Goal: Transaction & Acquisition: Purchase product/service

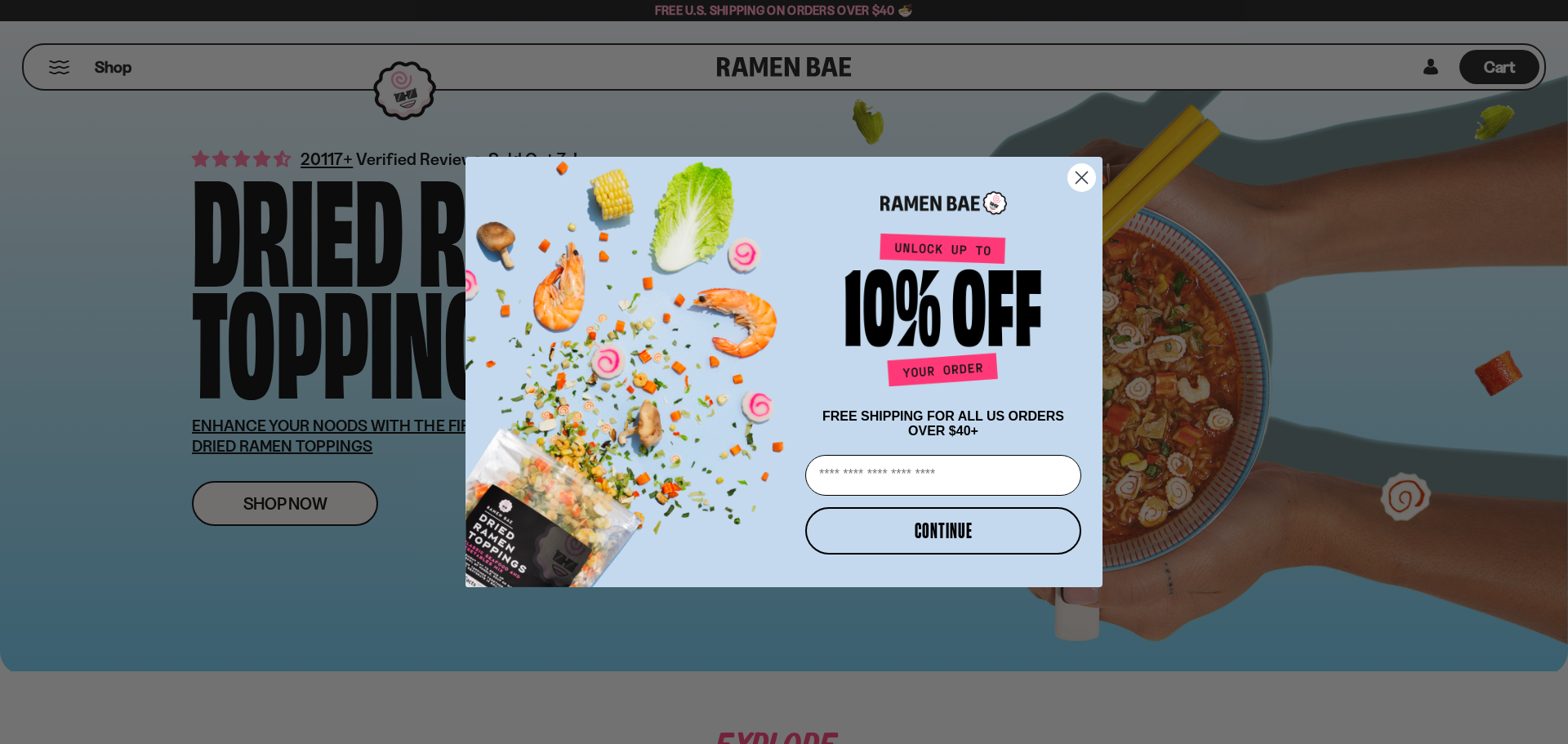
click at [1078, 172] on icon "Close dialog" at bounding box center [1083, 178] width 12 height 12
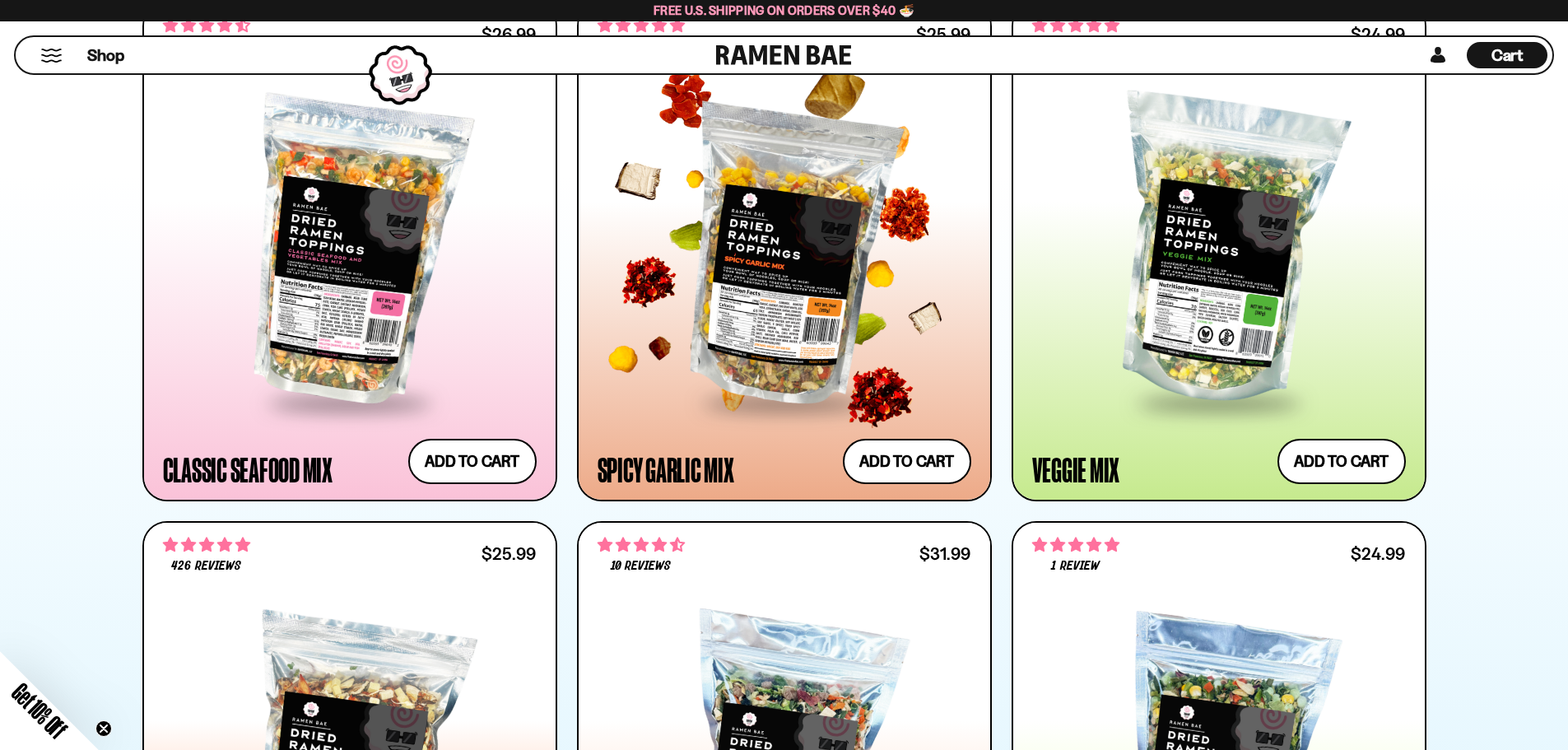
scroll to position [823, 0]
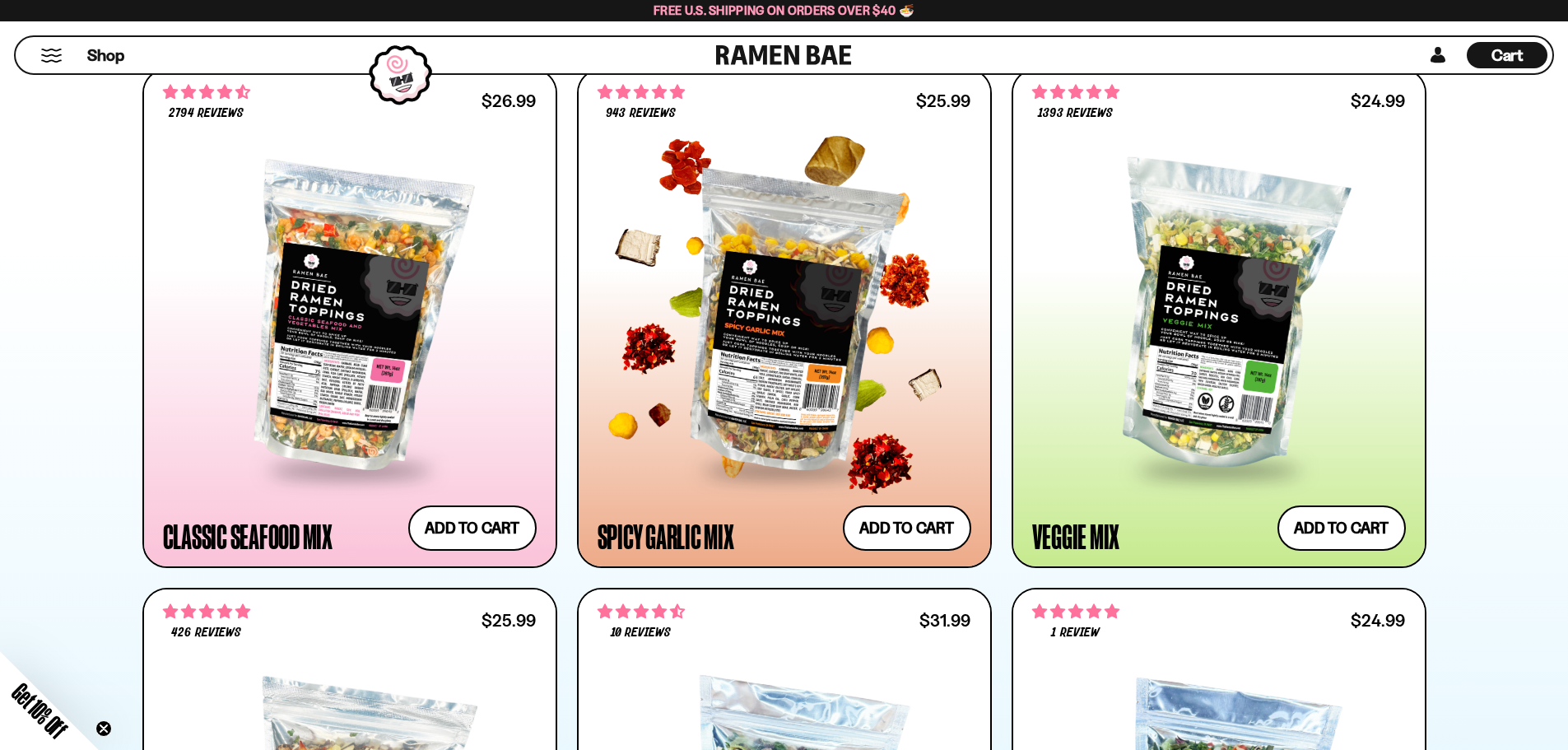
click at [752, 303] on div at bounding box center [784, 318] width 373 height 300
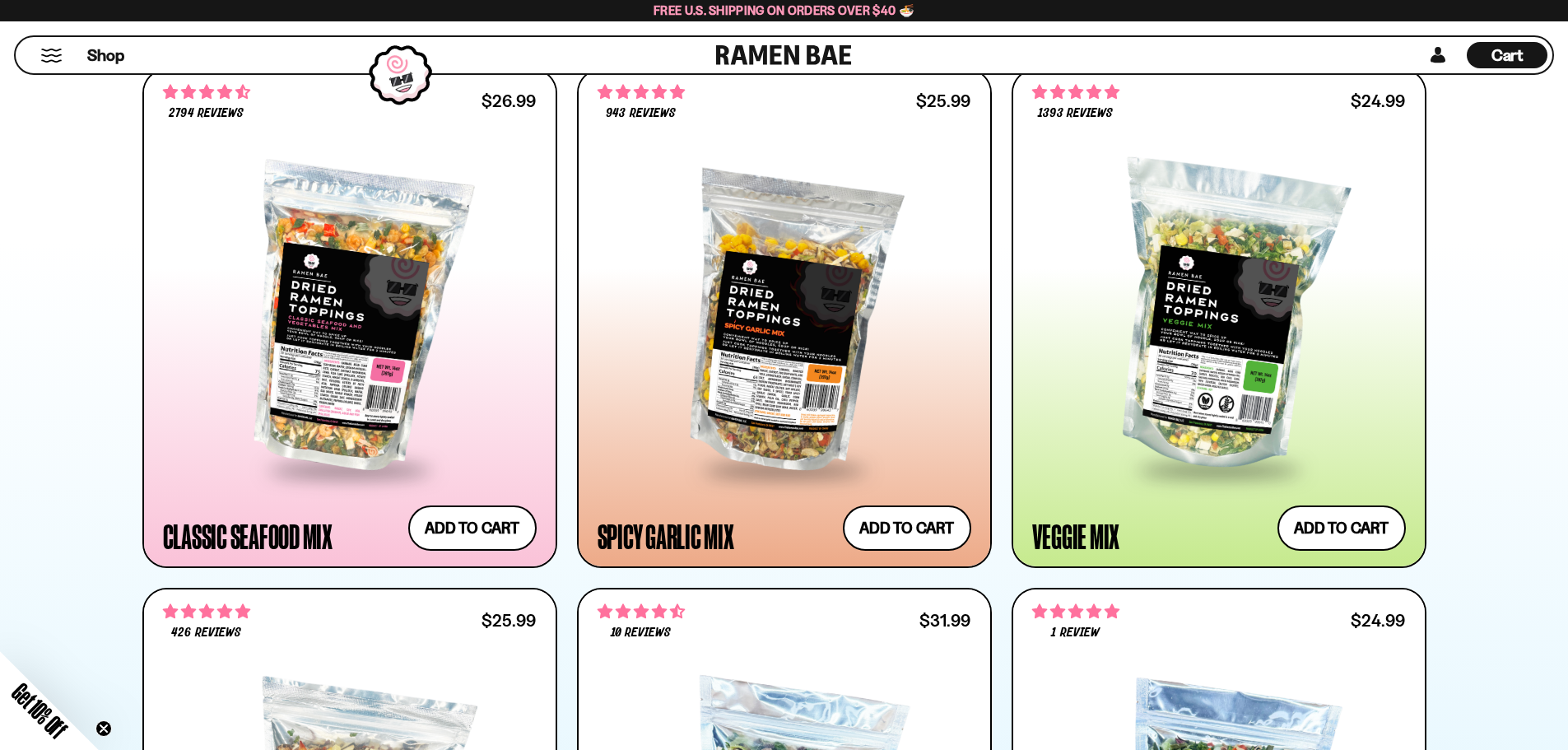
drag, startPoint x: 755, startPoint y: 231, endPoint x: 1097, endPoint y: 571, distance: 482.2
drag, startPoint x: 1101, startPoint y: 542, endPoint x: 770, endPoint y: 555, distance: 331.3
drag, startPoint x: 772, startPoint y: 545, endPoint x: 784, endPoint y: 540, distance: 13.0
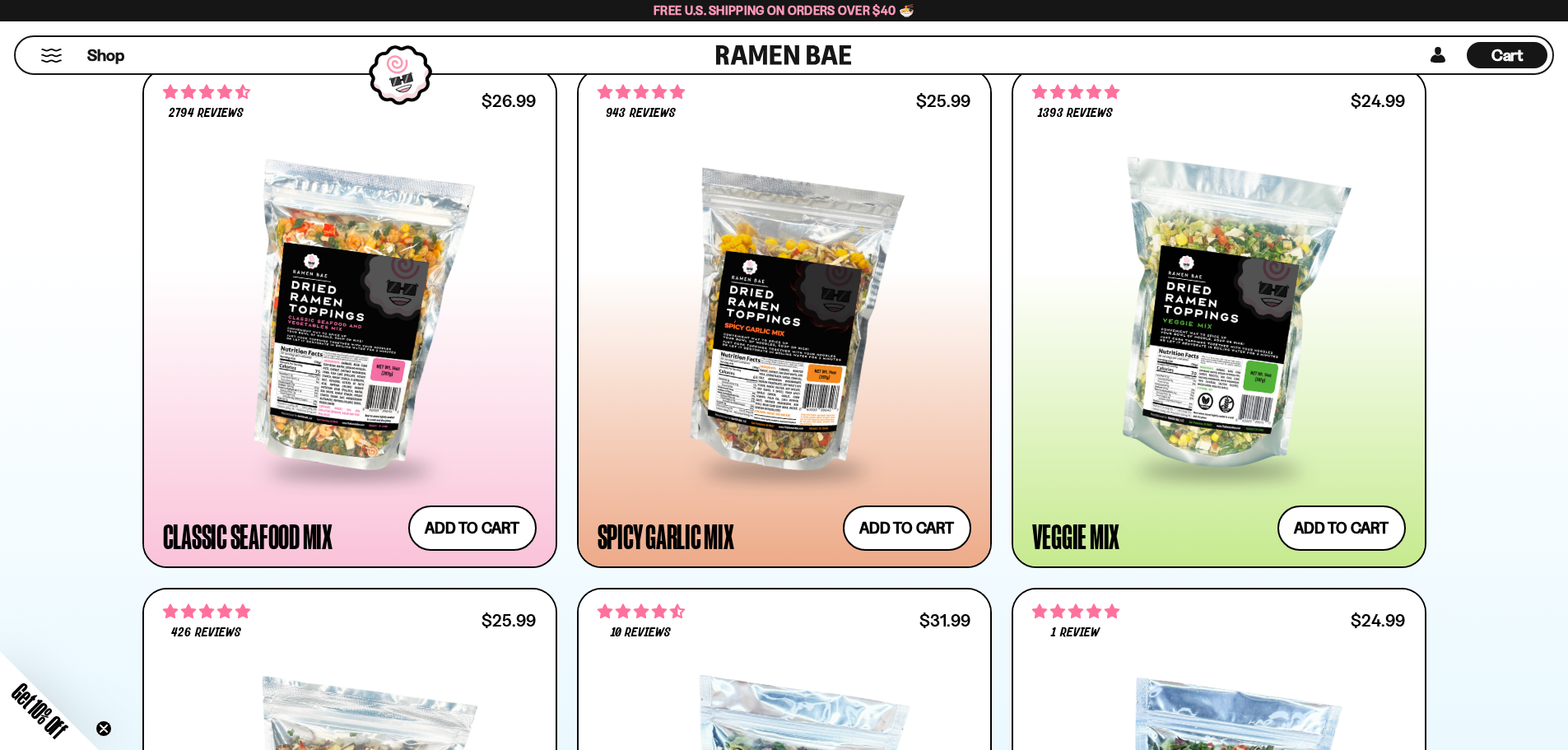
drag, startPoint x: 297, startPoint y: 417, endPoint x: 810, endPoint y: 512, distance: 521.7
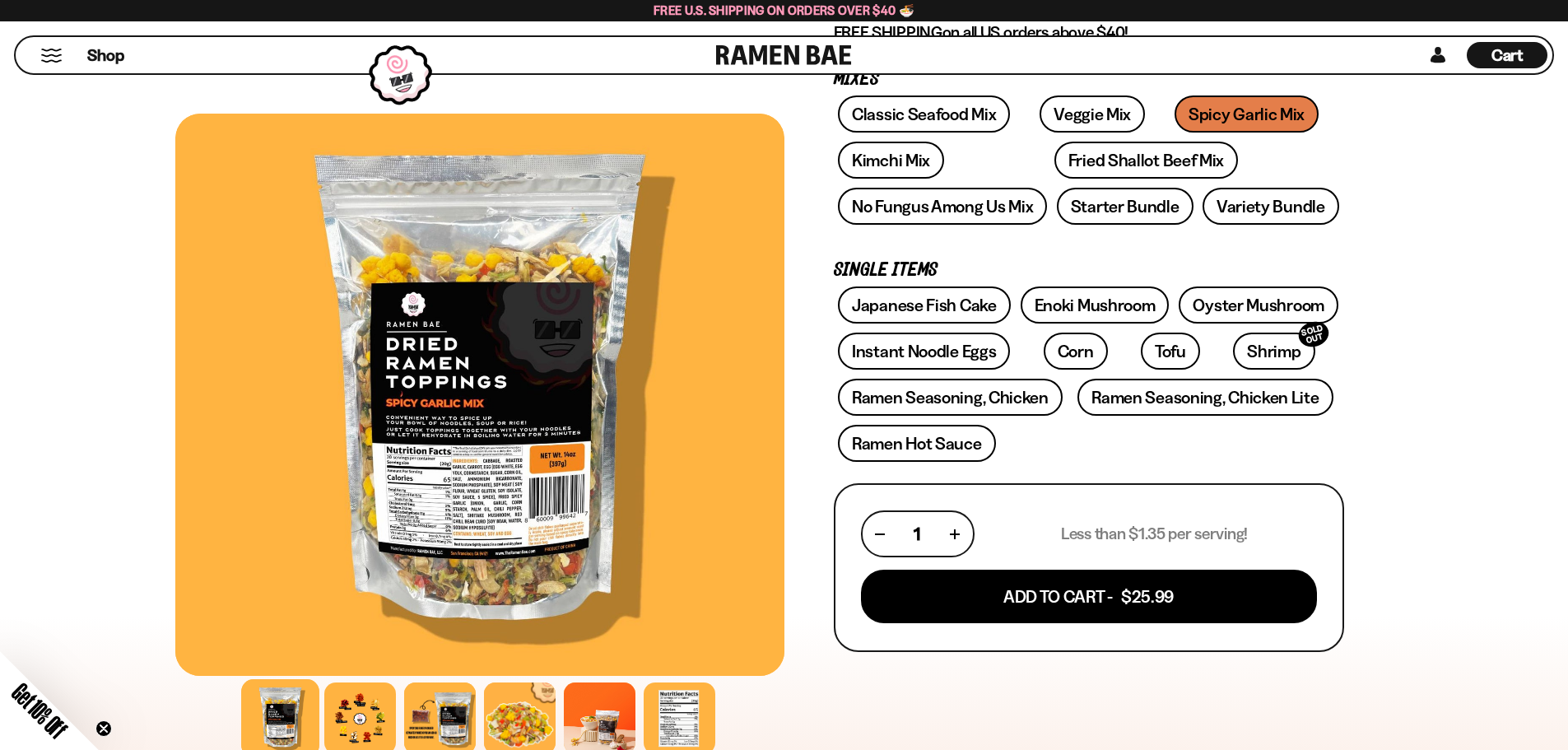
scroll to position [329, 0]
